Goal: Find contact information: Find contact information

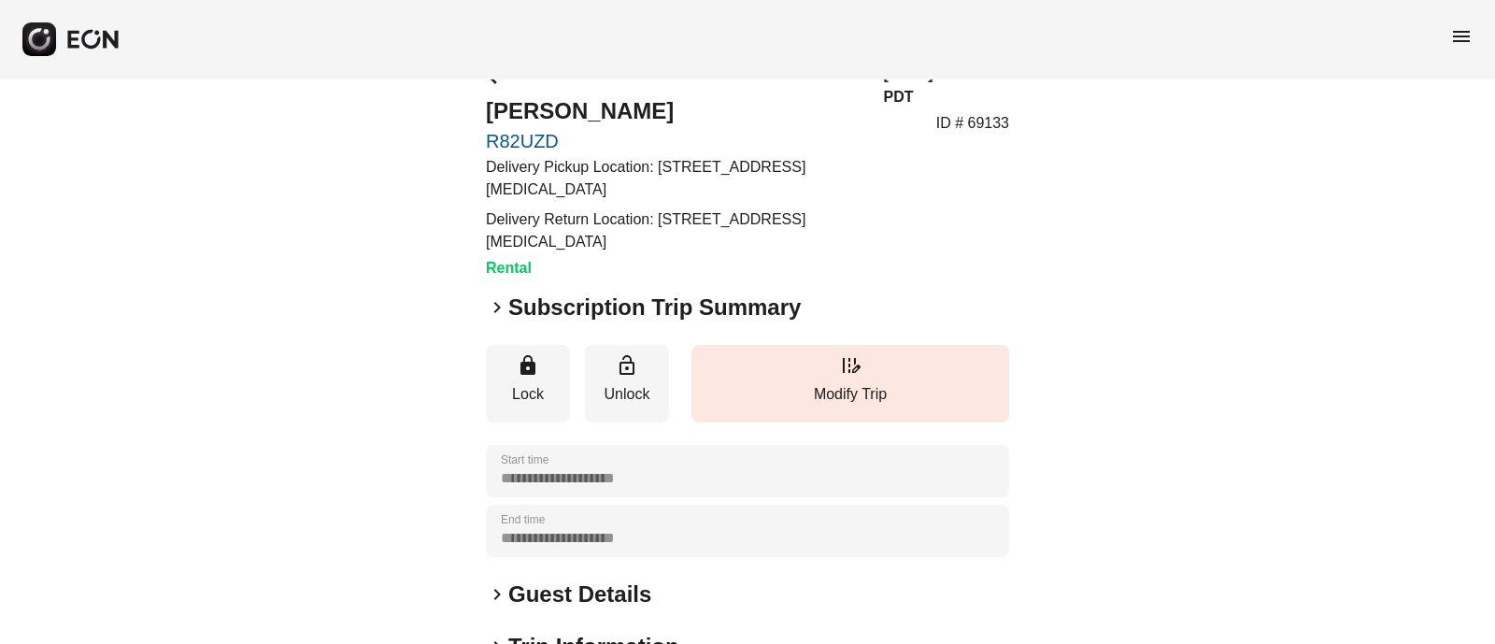
scroll to position [89, 0]
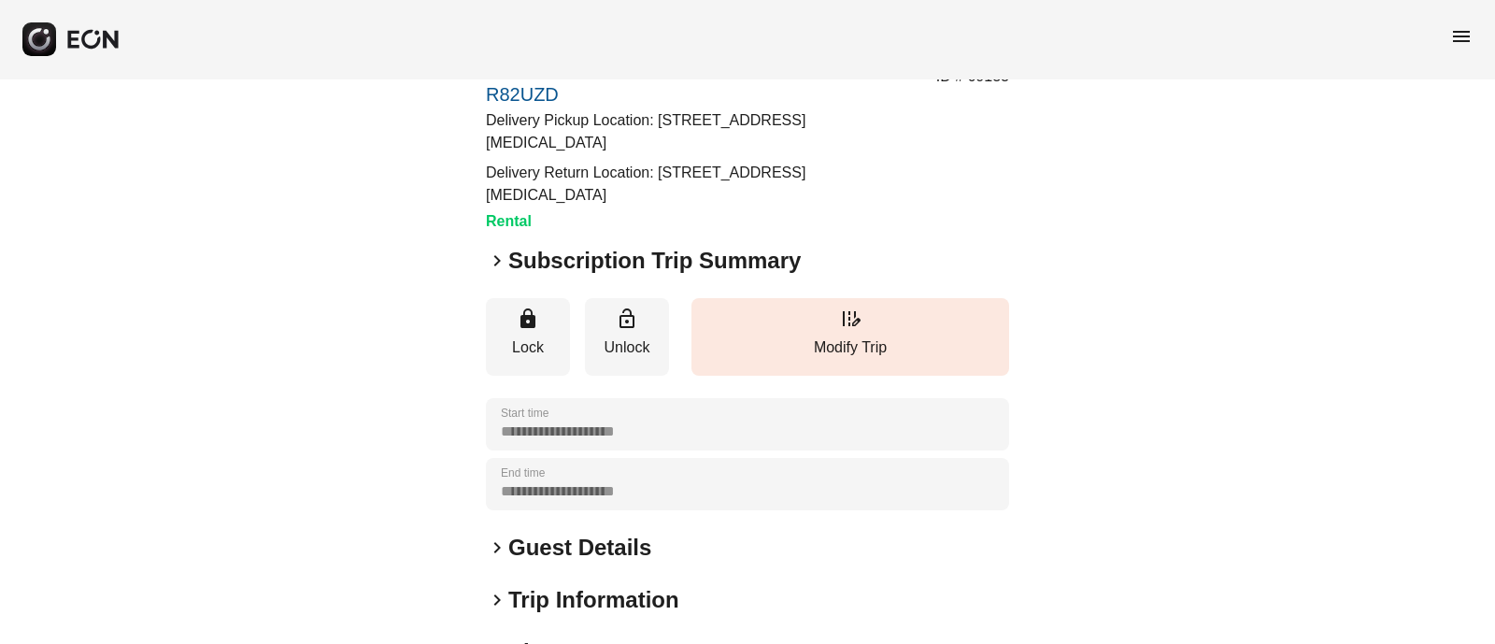
drag, startPoint x: 654, startPoint y: 114, endPoint x: 660, endPoint y: 141, distance: 27.7
click at [660, 141] on p "Delivery Pickup Location: [STREET_ADDRESS][MEDICAL_DATA]" at bounding box center [674, 131] width 376 height 45
copy p "[STREET_ADDRESS][MEDICAL_DATA]"
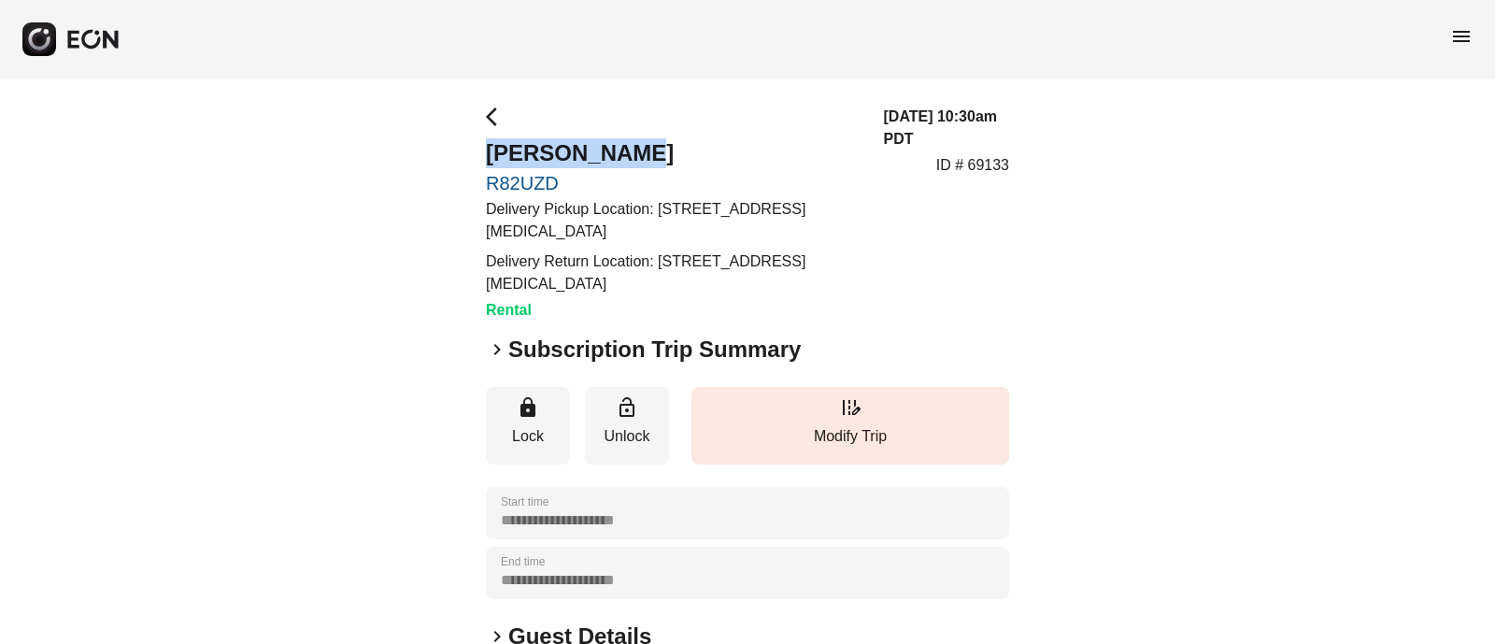
drag, startPoint x: 473, startPoint y: 140, endPoint x: 657, endPoint y: 128, distance: 184.5
click at [657, 128] on div "**********" at bounding box center [747, 542] width 1495 height 929
copy h2 "[PERSON_NAME]"
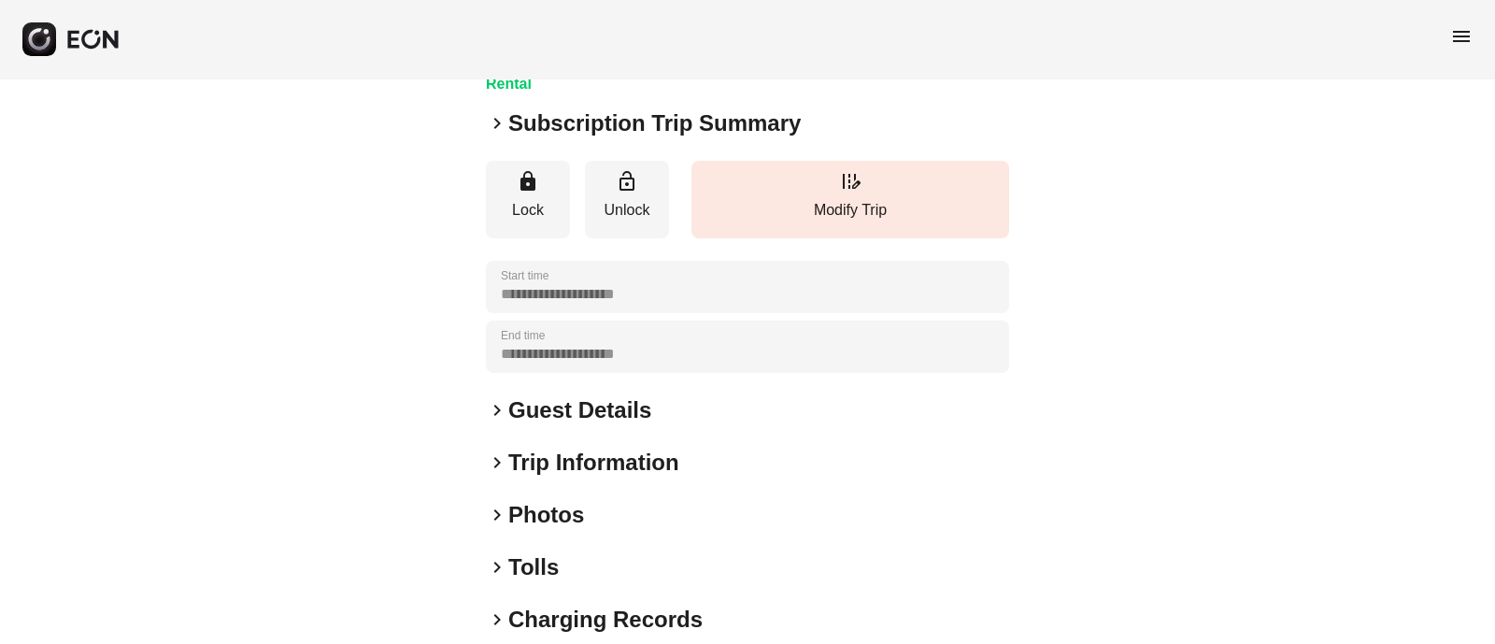
click at [496, 399] on span "keyboard_arrow_right" at bounding box center [497, 410] width 22 height 22
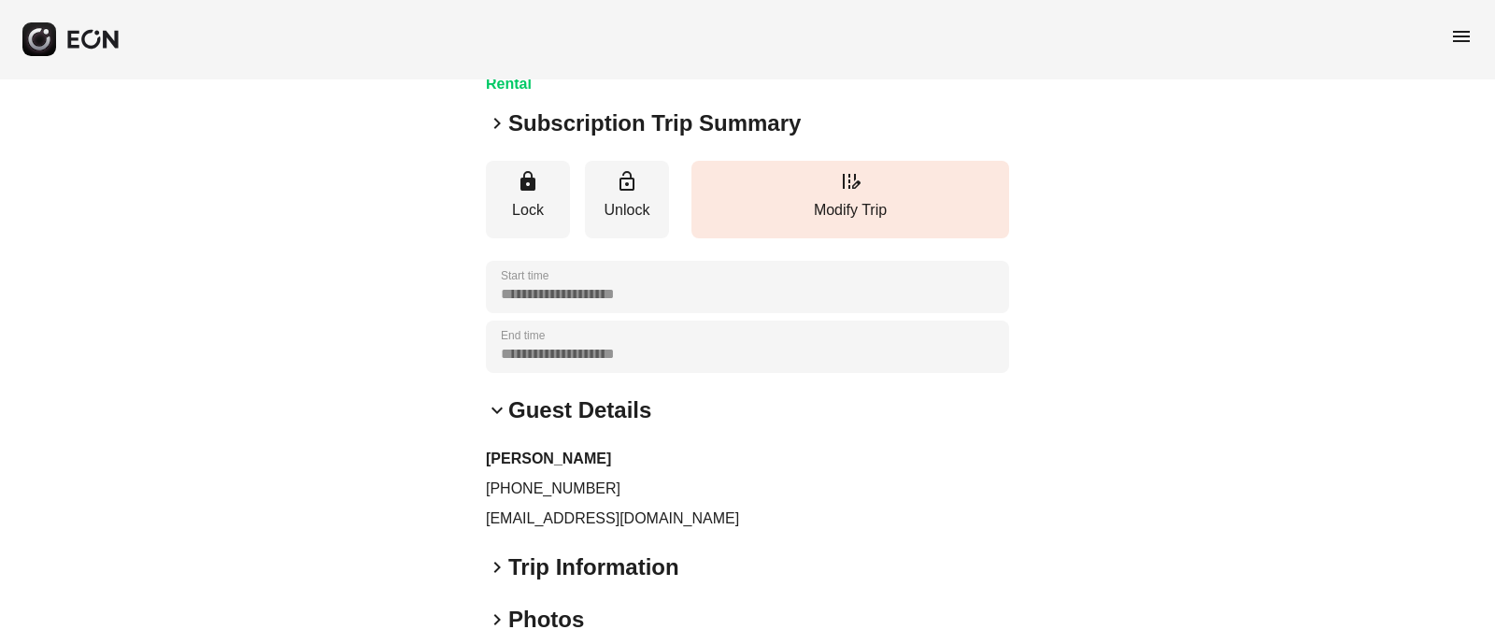
scroll to position [364, 0]
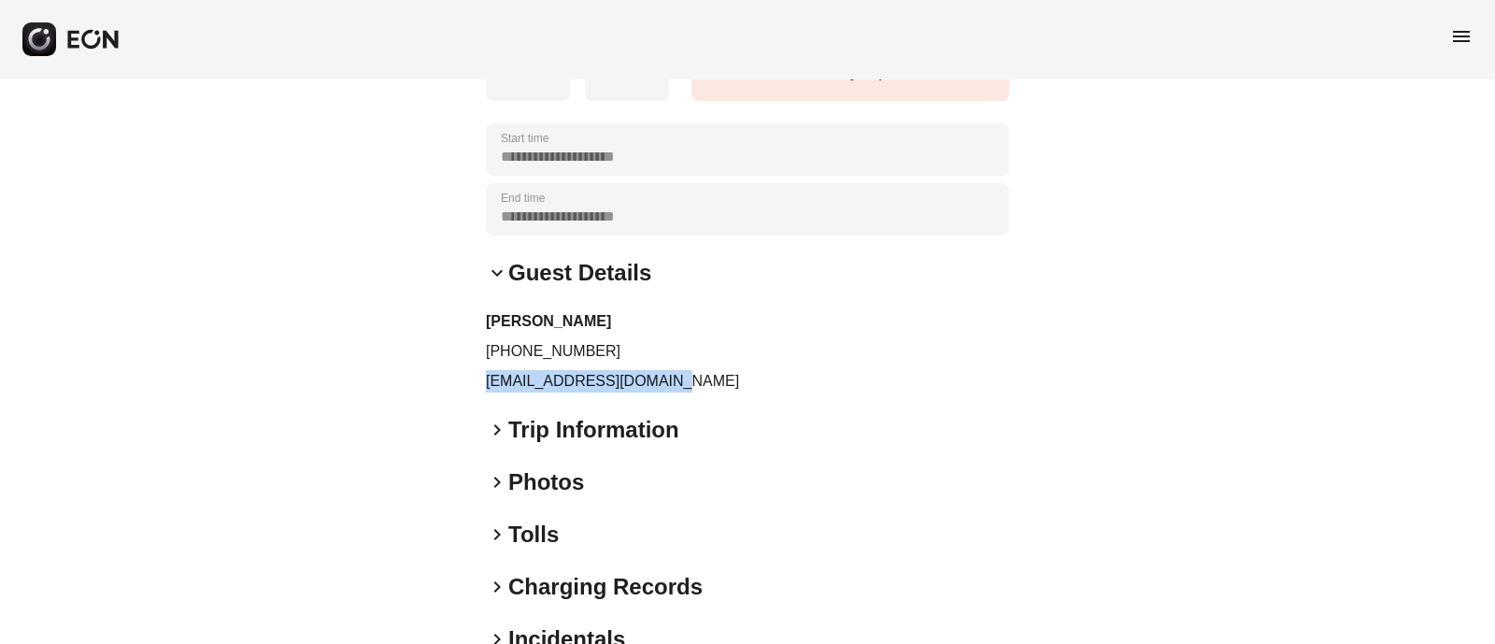
drag, startPoint x: 668, startPoint y: 380, endPoint x: 480, endPoint y: 369, distance: 188.2
click at [480, 369] on div "**********" at bounding box center [747, 232] width 1495 height 1034
copy p "[EMAIL_ADDRESS][DOMAIN_NAME]"
drag, startPoint x: 581, startPoint y: 348, endPoint x: 504, endPoint y: 354, distance: 77.8
click at [504, 354] on p "[PHONE_NUMBER]" at bounding box center [747, 351] width 523 height 22
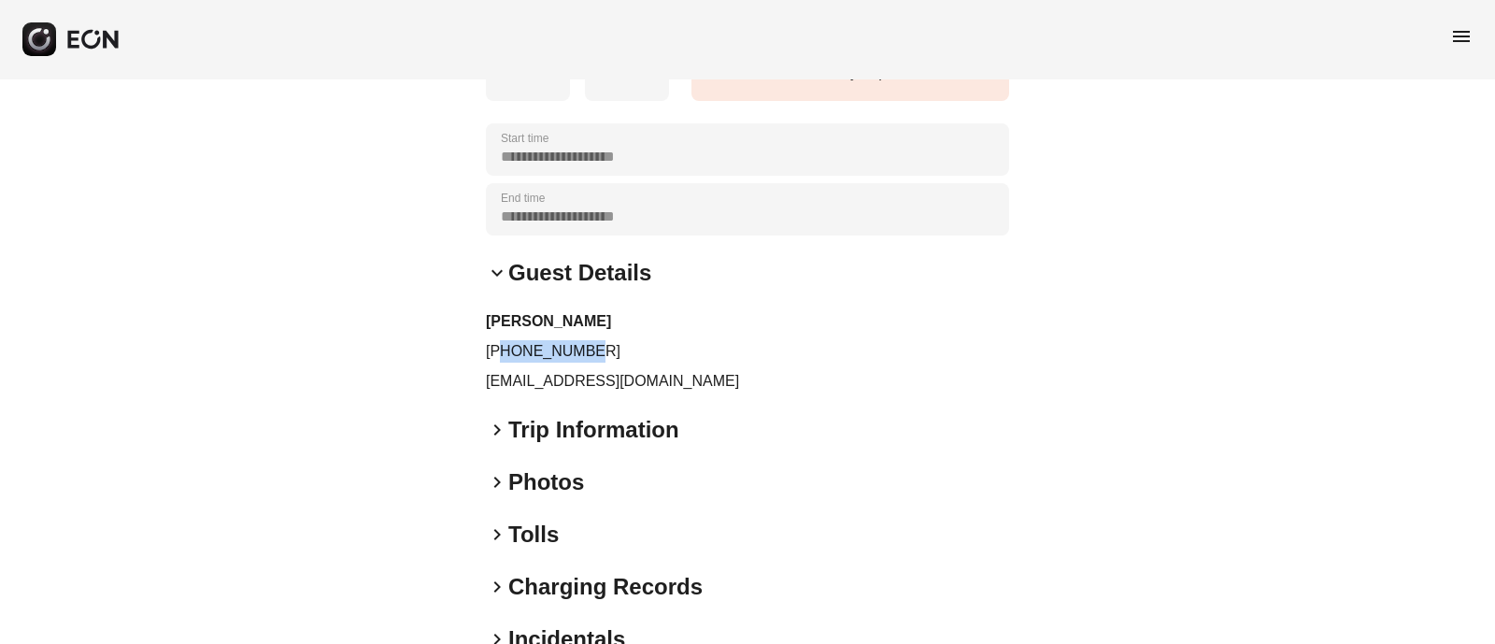
copy p "6575328303"
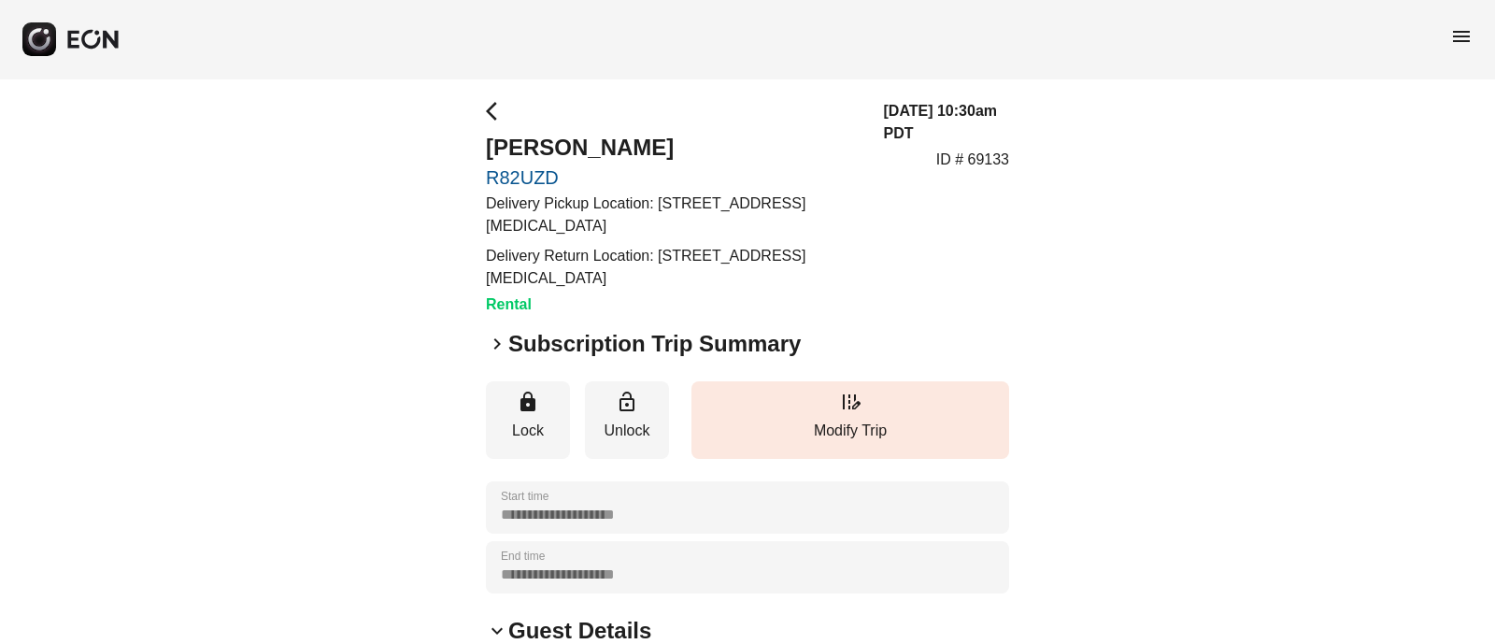
scroll to position [0, 0]
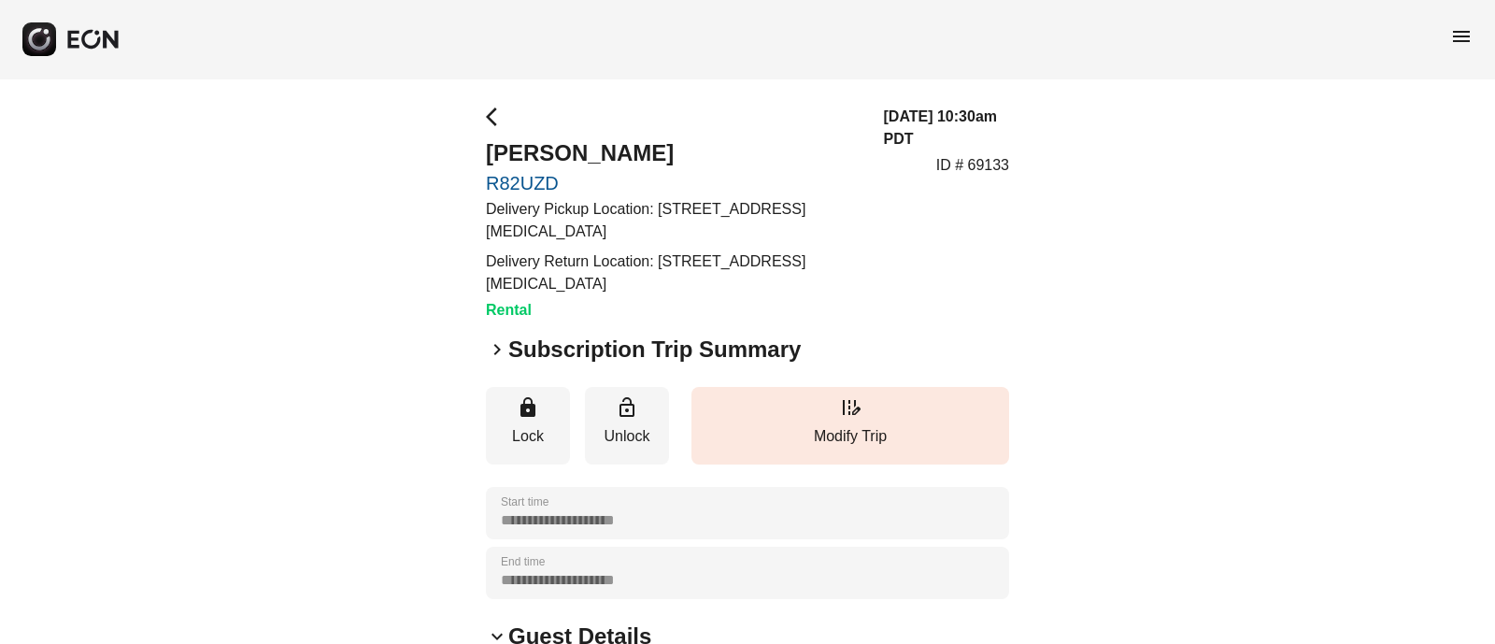
click at [985, 161] on p "ID # 69133" at bounding box center [972, 165] width 73 height 22
copy p "69133"
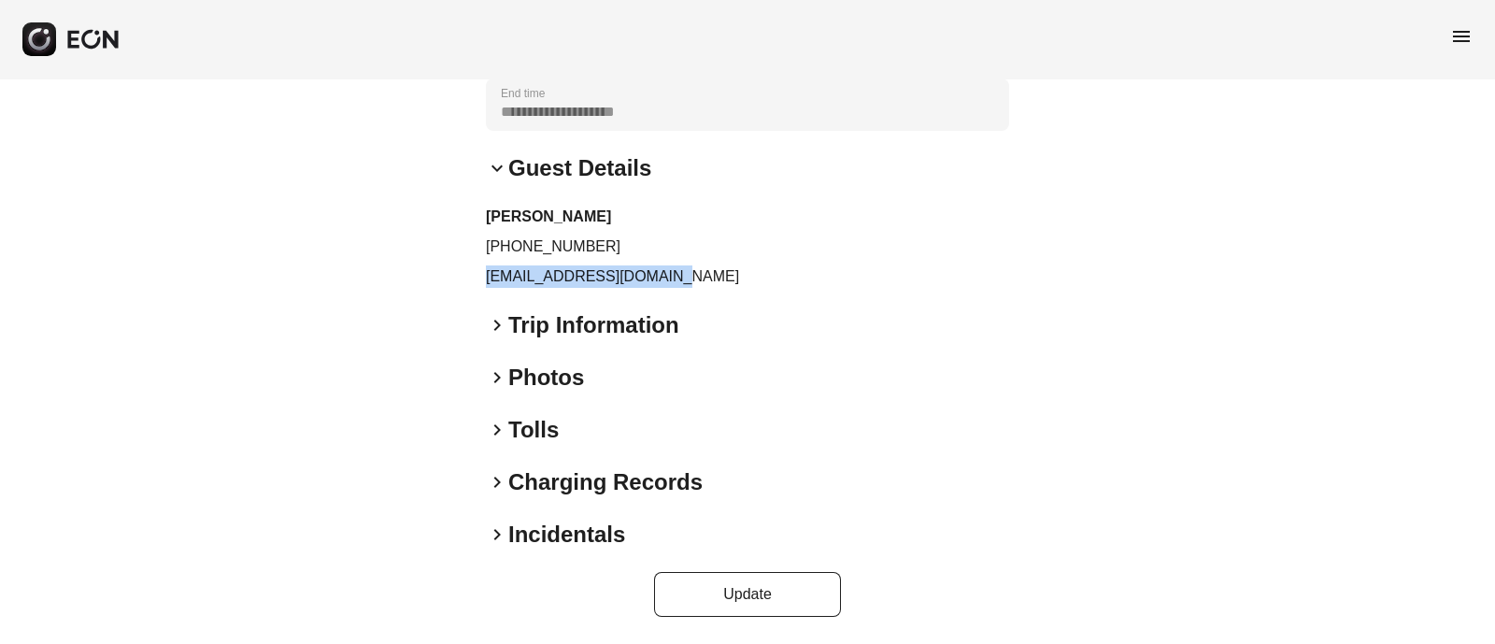
drag, startPoint x: 683, startPoint y: 278, endPoint x: 466, endPoint y: 285, distance: 216.9
click at [466, 285] on div "**********" at bounding box center [747, 127] width 1495 height 1034
copy p "[EMAIL_ADDRESS][DOMAIN_NAME]"
drag, startPoint x: 594, startPoint y: 245, endPoint x: 495, endPoint y: 251, distance: 99.3
click at [495, 251] on p "[PHONE_NUMBER]" at bounding box center [747, 246] width 523 height 22
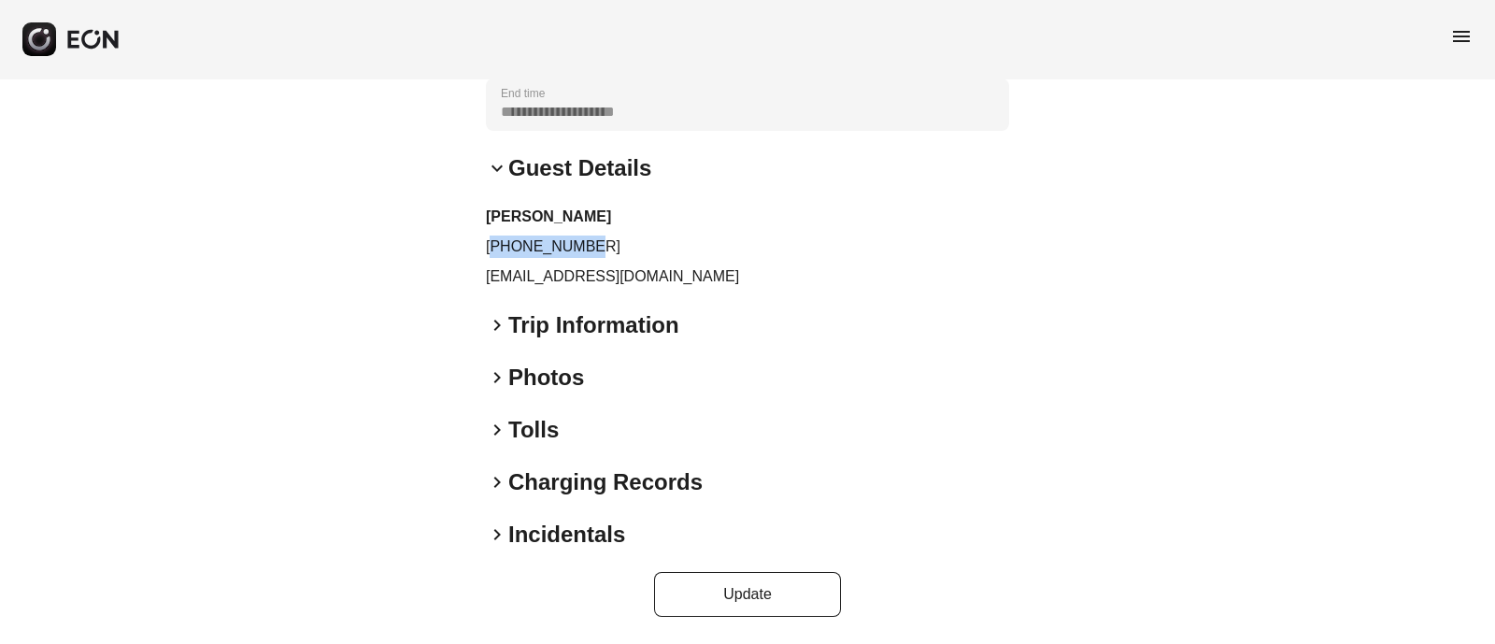
copy p "16575328303"
drag, startPoint x: 476, startPoint y: 216, endPoint x: 603, endPoint y: 189, distance: 129.9
click at [603, 189] on div "**********" at bounding box center [747, 127] width 1495 height 1034
copy h3 "[PERSON_NAME]"
click at [365, 296] on div "**********" at bounding box center [747, 127] width 1495 height 1034
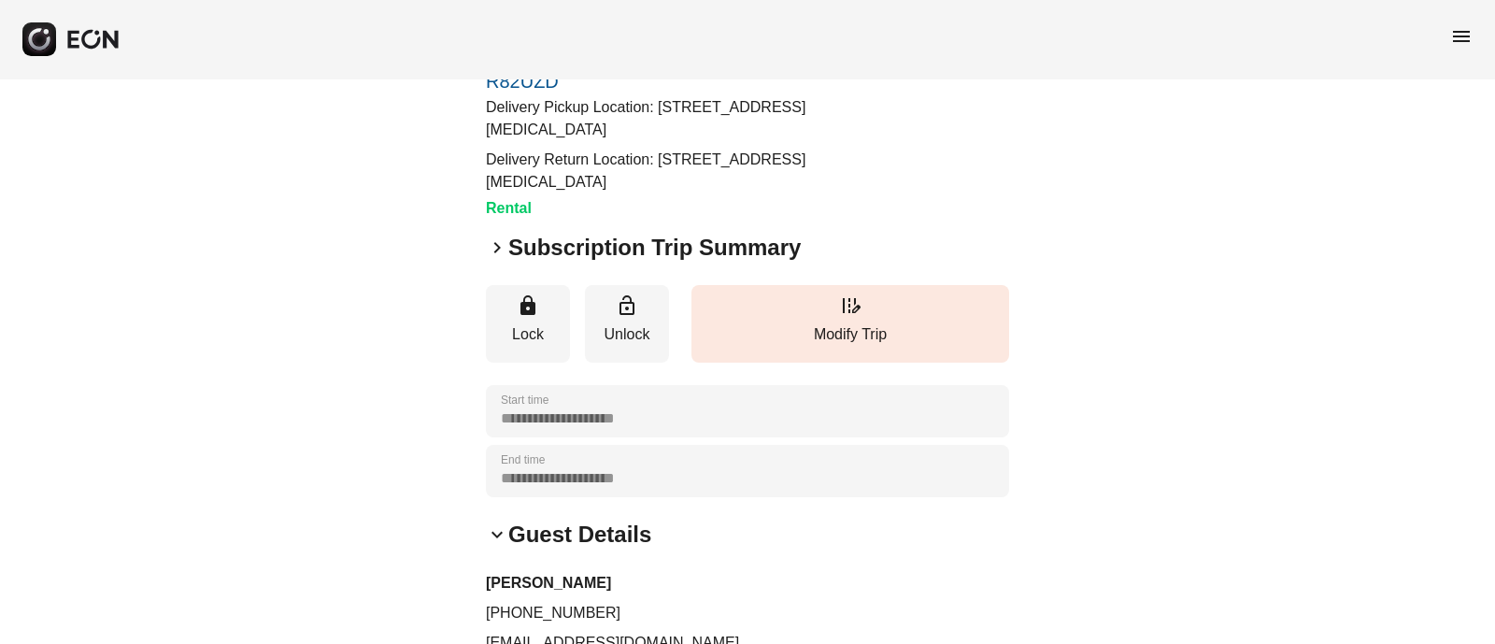
scroll to position [0, 0]
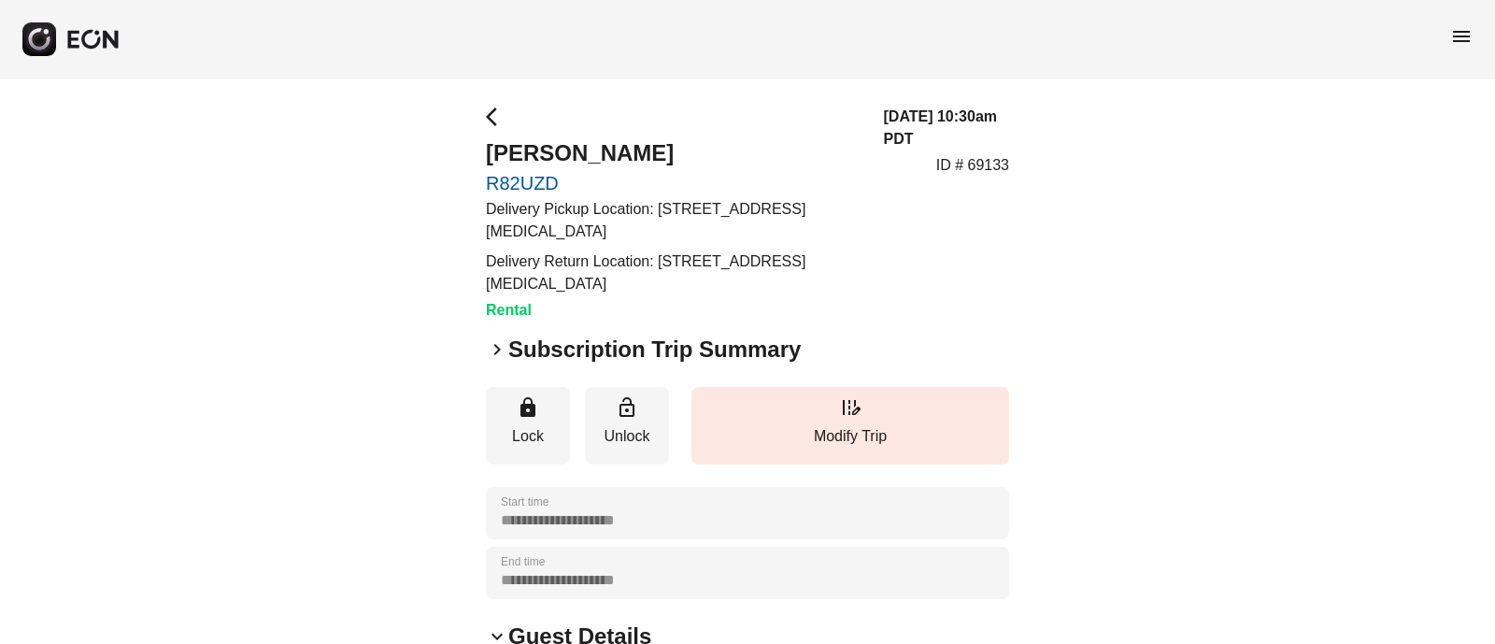
drag, startPoint x: 659, startPoint y: 207, endPoint x: 711, endPoint y: 227, distance: 56.2
click at [711, 227] on p "Delivery Pickup Location: [STREET_ADDRESS][MEDICAL_DATA]" at bounding box center [674, 220] width 376 height 45
copy p "[STREET_ADDRESS][MEDICAL_DATA]"
drag, startPoint x: 481, startPoint y: 153, endPoint x: 654, endPoint y: 137, distance: 173.6
click at [654, 137] on div "**********" at bounding box center [747, 595] width 1495 height 1034
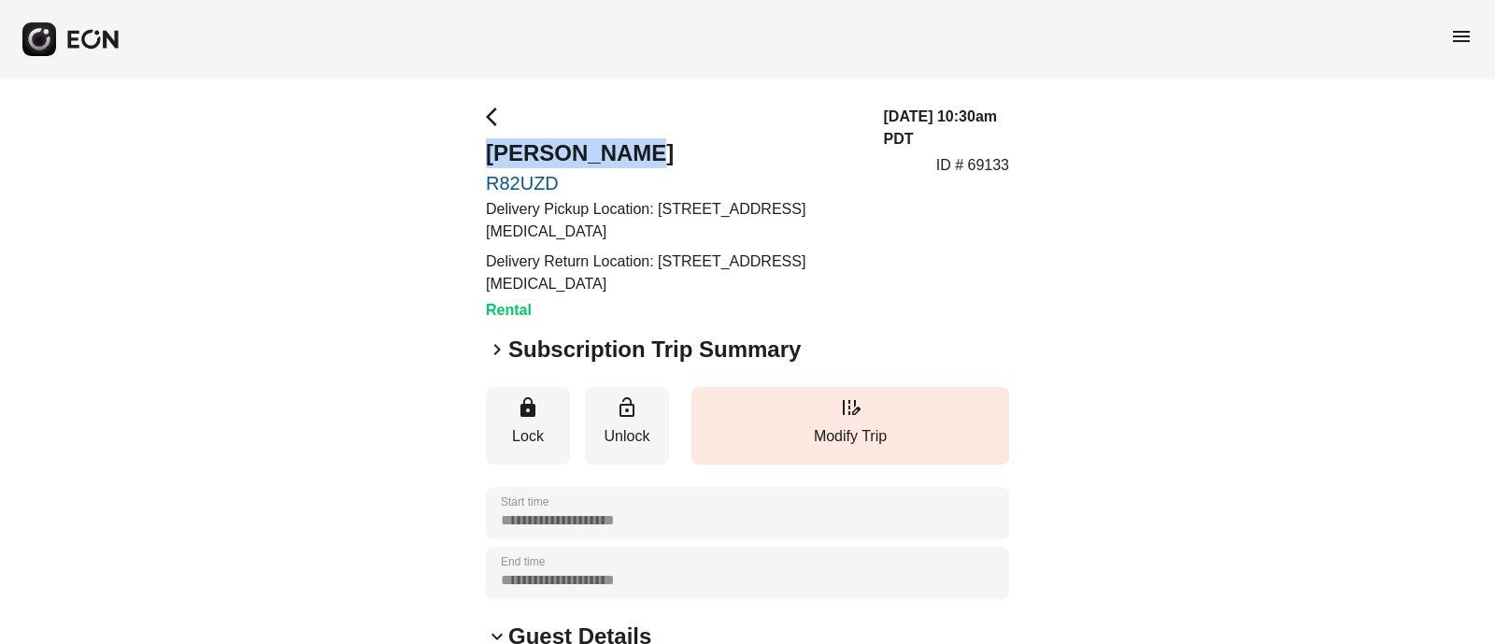
copy h2 "[PERSON_NAME]"
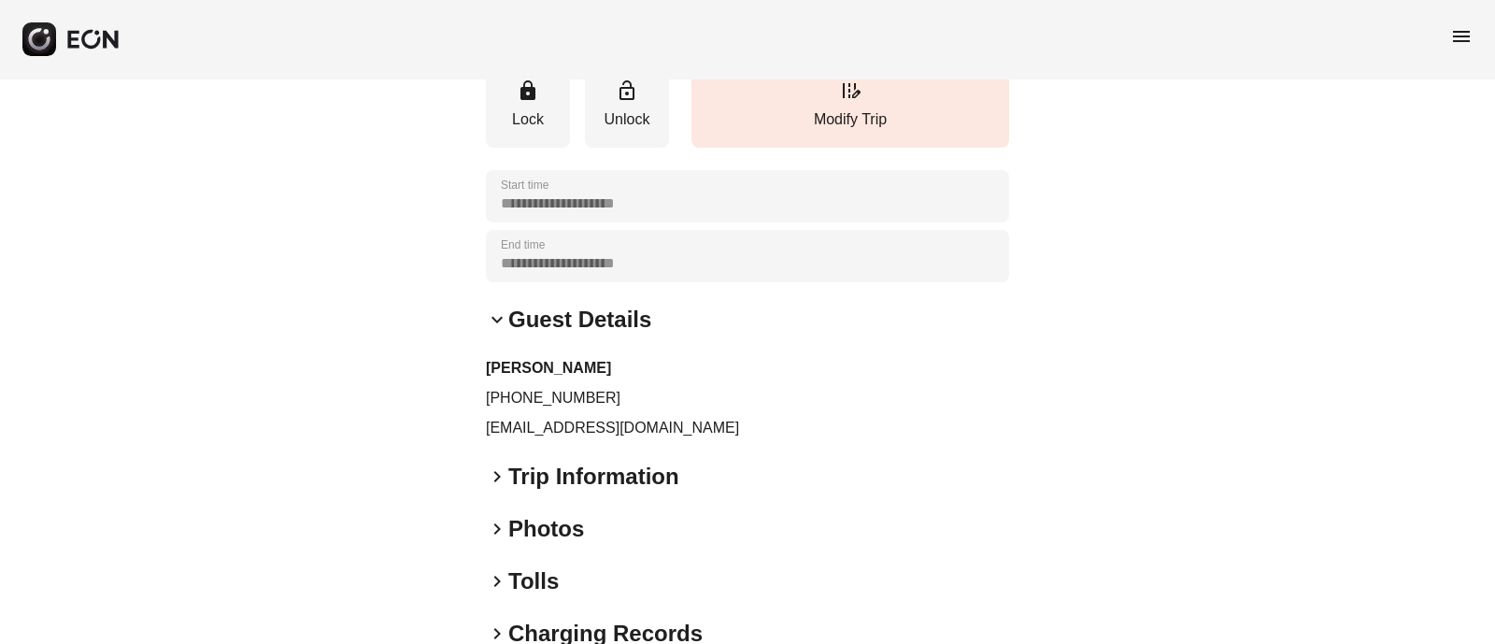
scroll to position [352, 0]
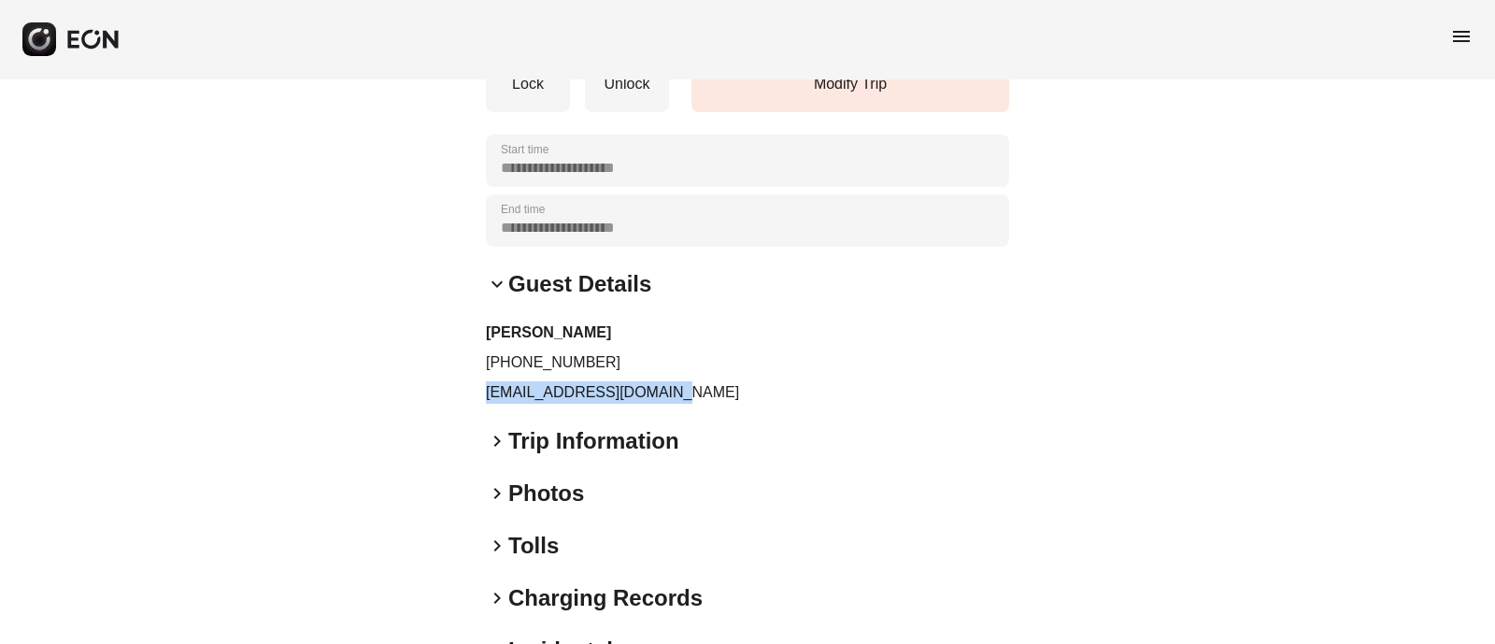
drag, startPoint x: 482, startPoint y: 392, endPoint x: 708, endPoint y: 385, distance: 226.2
click at [708, 385] on div "**********" at bounding box center [747, 243] width 1495 height 1034
drag, startPoint x: 502, startPoint y: 361, endPoint x: 644, endPoint y: 348, distance: 142.6
click at [644, 348] on div "[PERSON_NAME] [PHONE_NUMBER] [EMAIL_ADDRESS][DOMAIN_NAME]" at bounding box center [747, 362] width 523 height 82
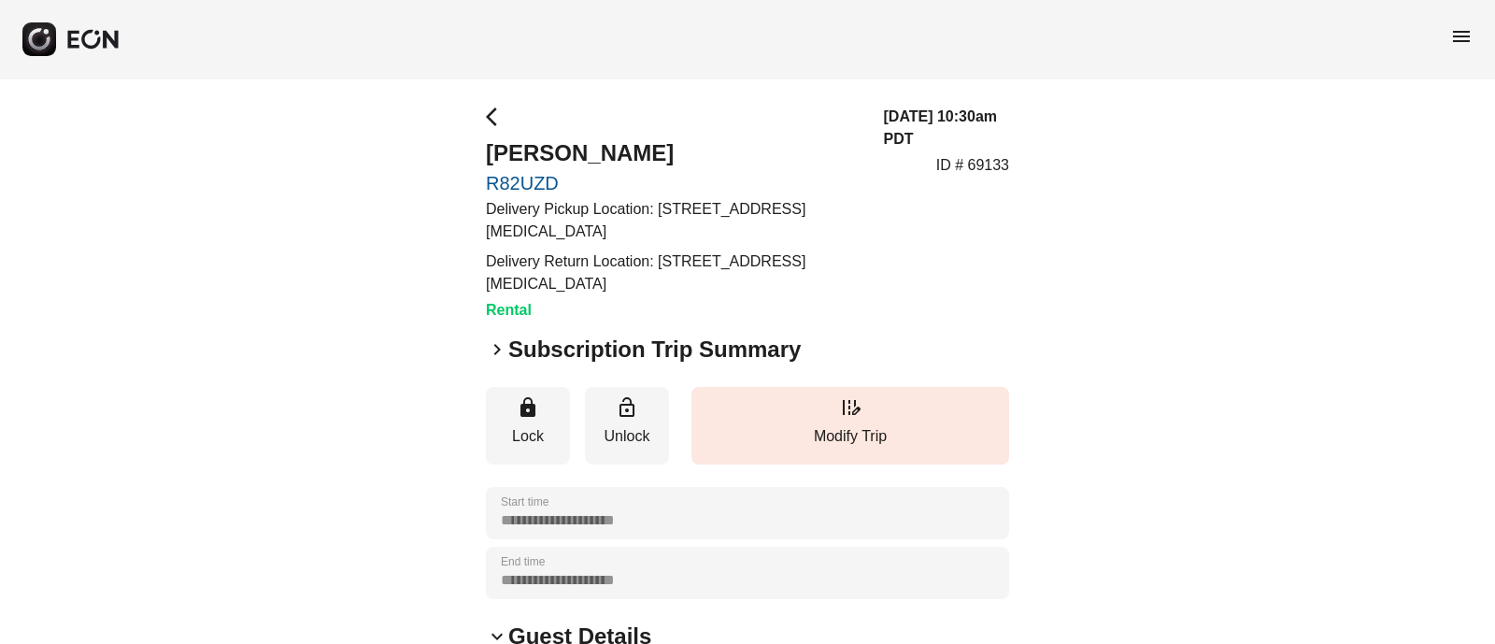
click at [989, 163] on p "ID # 69133" at bounding box center [972, 165] width 73 height 22
click at [608, 153] on h2 "[PERSON_NAME]" at bounding box center [674, 153] width 376 height 30
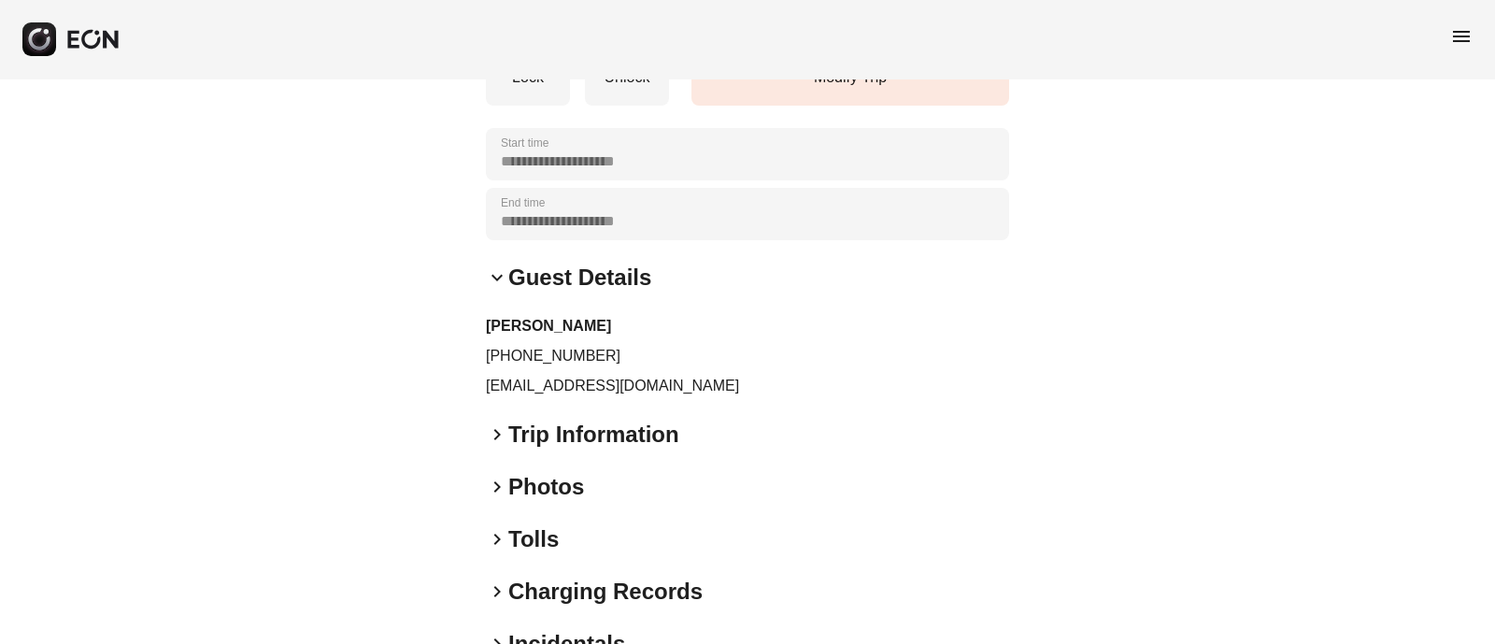
scroll to position [359, 0]
click at [481, 429] on div "**********" at bounding box center [747, 237] width 1495 height 1034
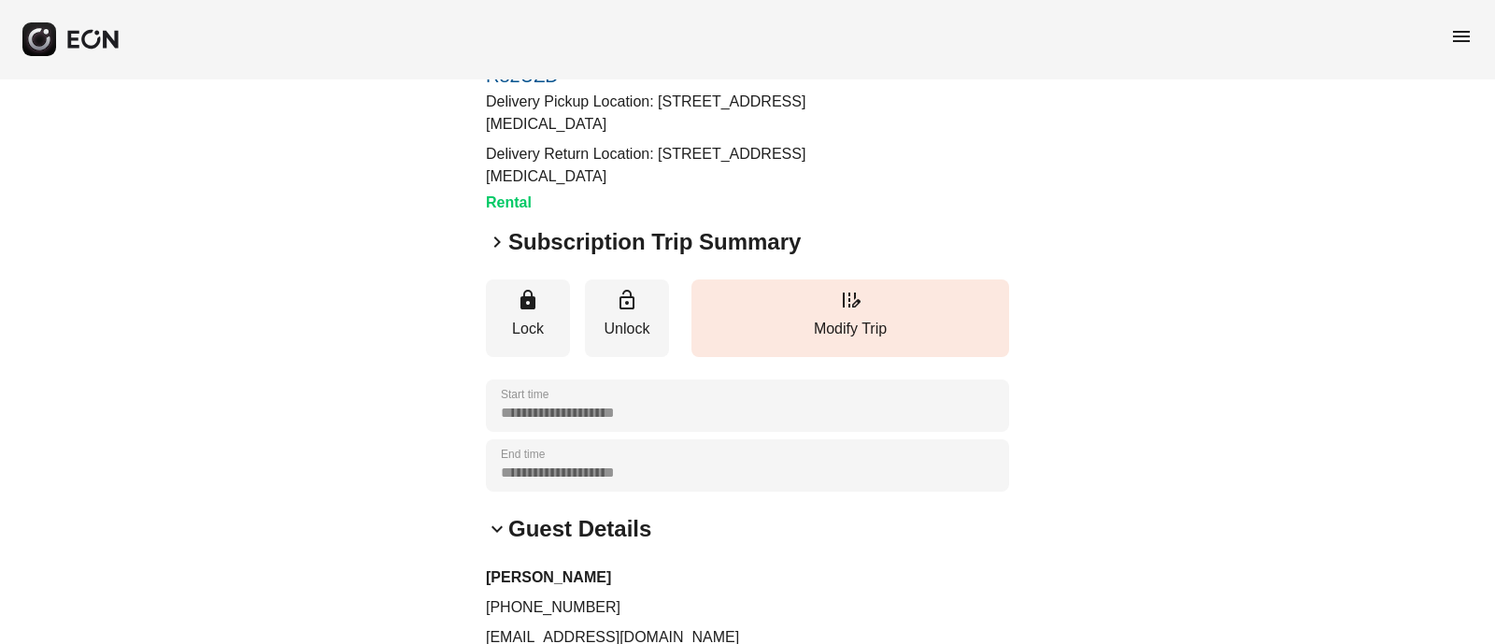
scroll to position [0, 0]
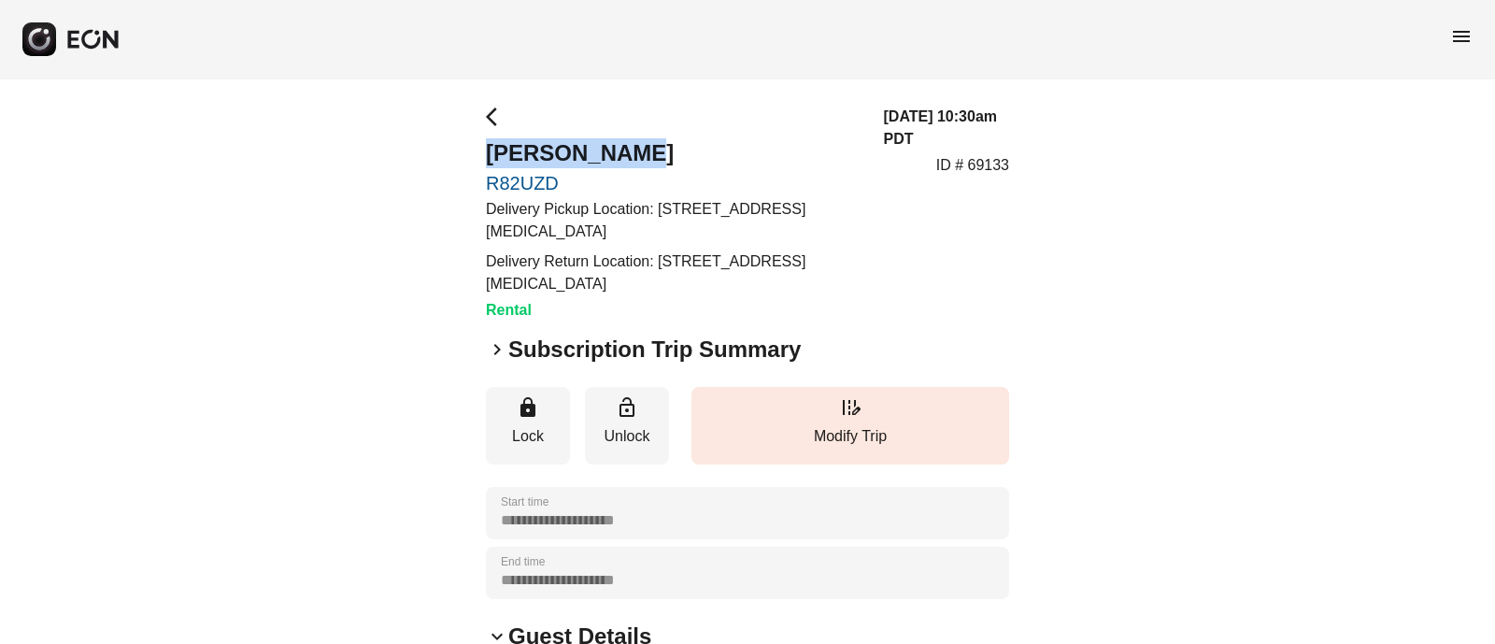
drag, startPoint x: 483, startPoint y: 151, endPoint x: 692, endPoint y: 128, distance: 210.6
click at [692, 128] on div "**********" at bounding box center [747, 595] width 1495 height 1034
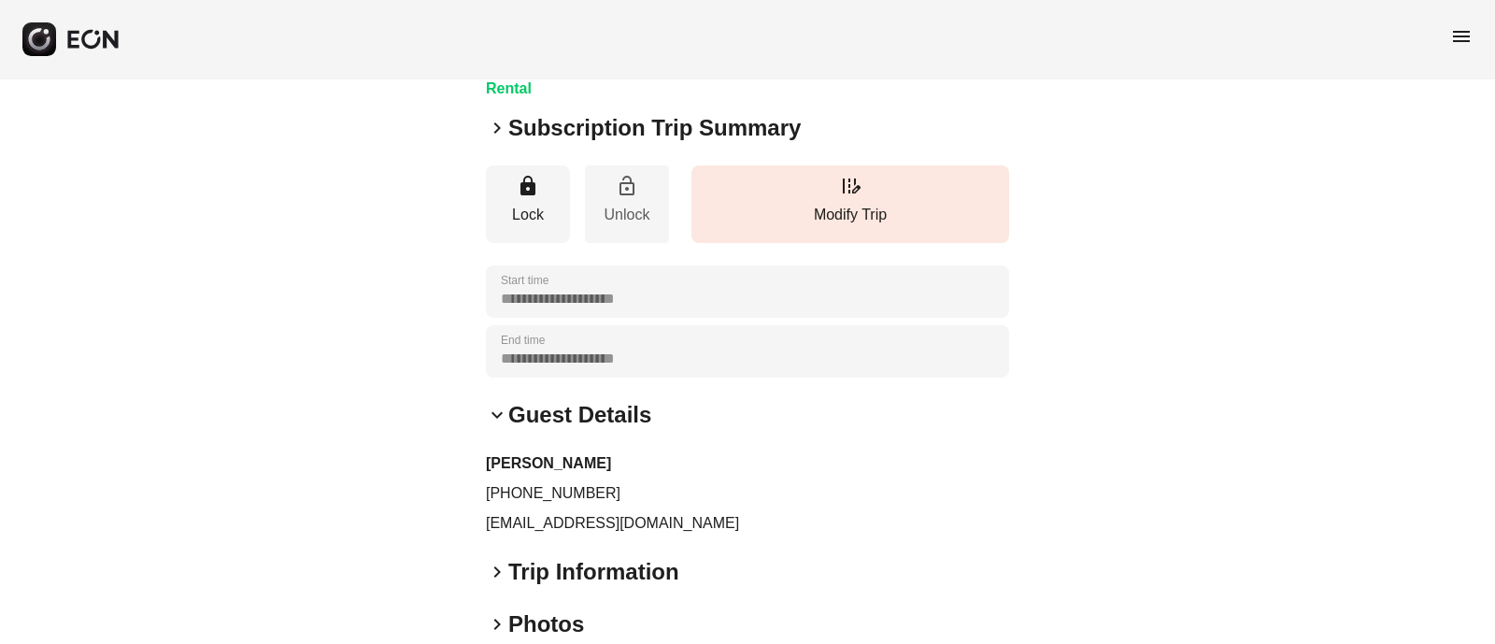
scroll to position [231, 0]
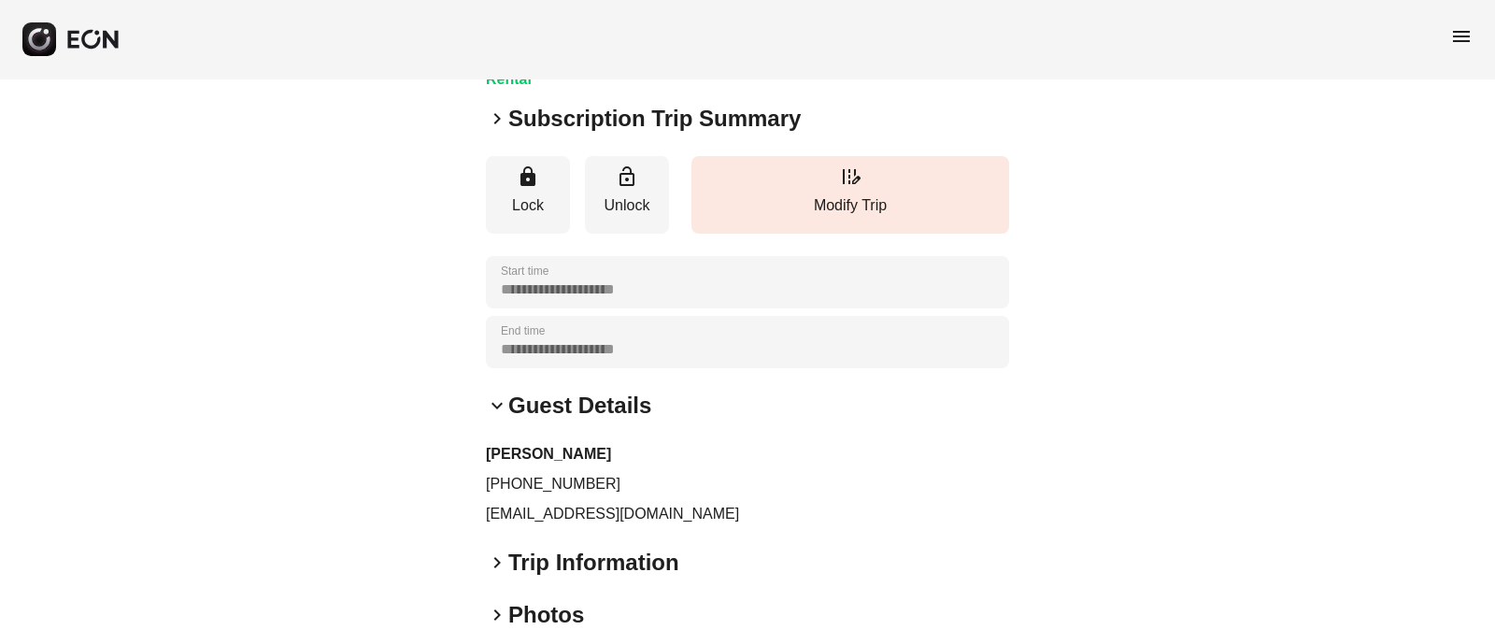
click at [630, 507] on p "[EMAIL_ADDRESS][DOMAIN_NAME]" at bounding box center [747, 514] width 523 height 22
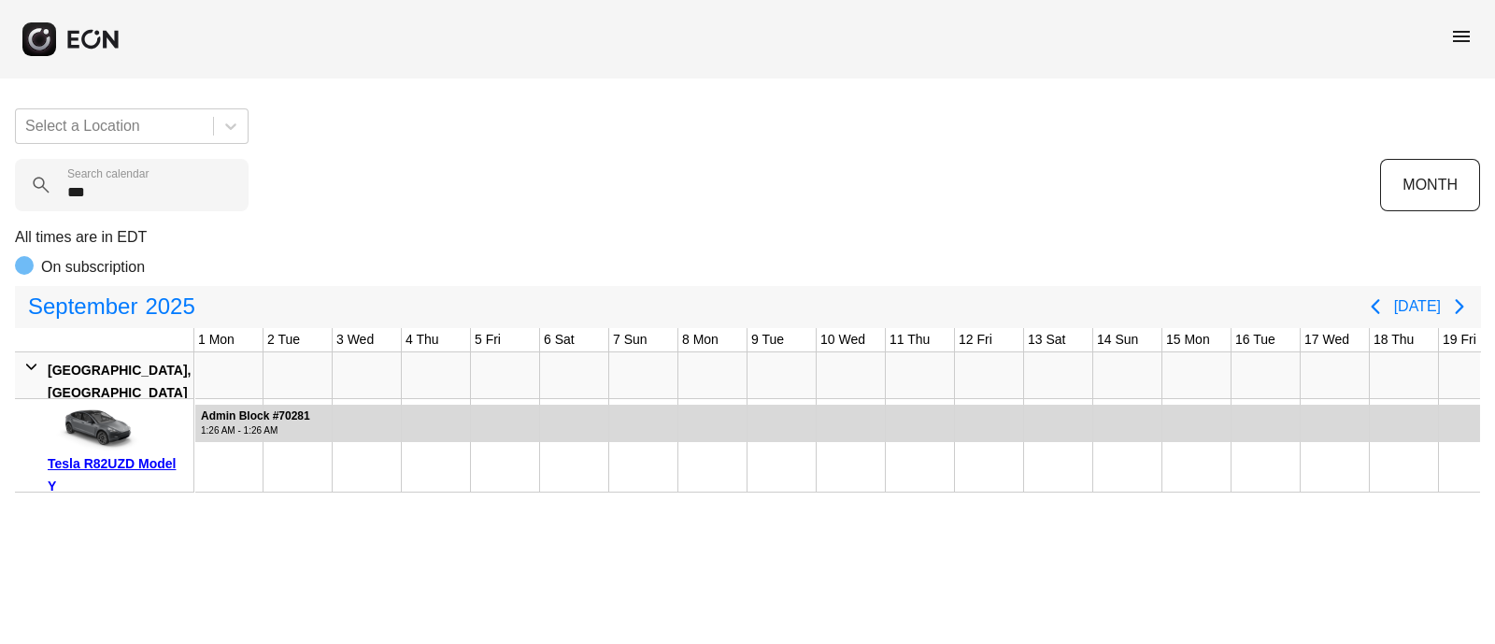
scroll to position [0, 607]
